Goal: Task Accomplishment & Management: Complete application form

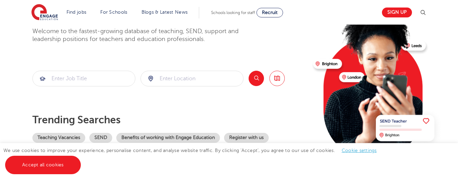
scroll to position [78, 0]
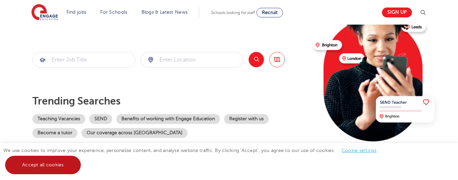
click at [57, 161] on link "Accept all cookies" at bounding box center [43, 164] width 76 height 18
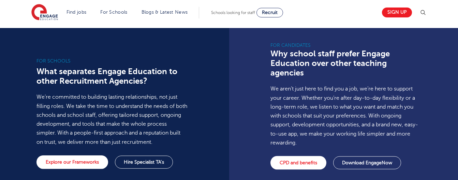
scroll to position [543, 0]
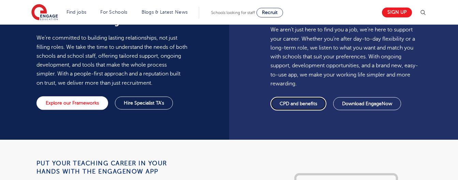
click at [289, 97] on link "CPD and benefits" at bounding box center [298, 104] width 56 height 14
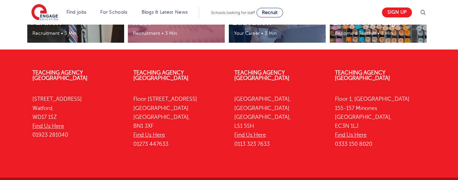
scroll to position [1497, 0]
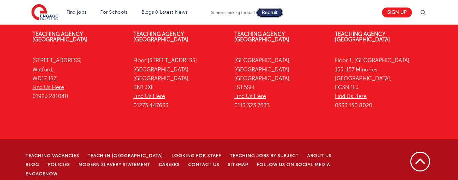
click at [262, 11] on link "Recruit" at bounding box center [269, 13] width 27 height 10
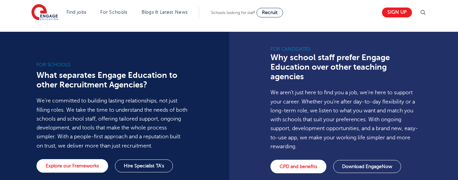
scroll to position [488, 0]
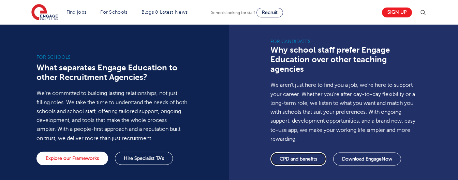
click at [292, 152] on link "CPD and benefits" at bounding box center [298, 159] width 56 height 14
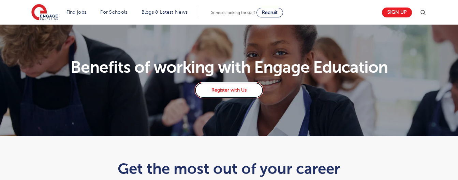
click at [254, 88] on link "Register with Us" at bounding box center [228, 90] width 69 height 16
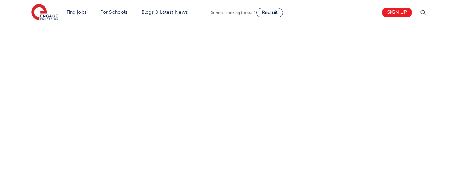
scroll to position [251, 0]
